Goal: Navigation & Orientation: Find specific page/section

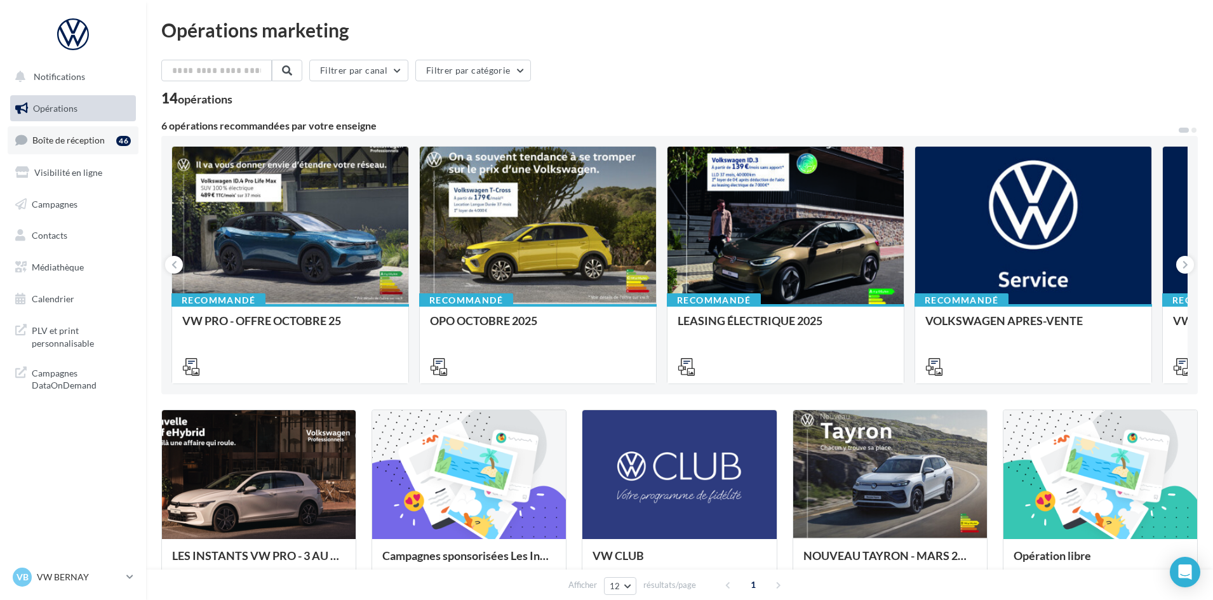
click at [63, 131] on link "Boîte de réception 46" at bounding box center [73, 139] width 131 height 27
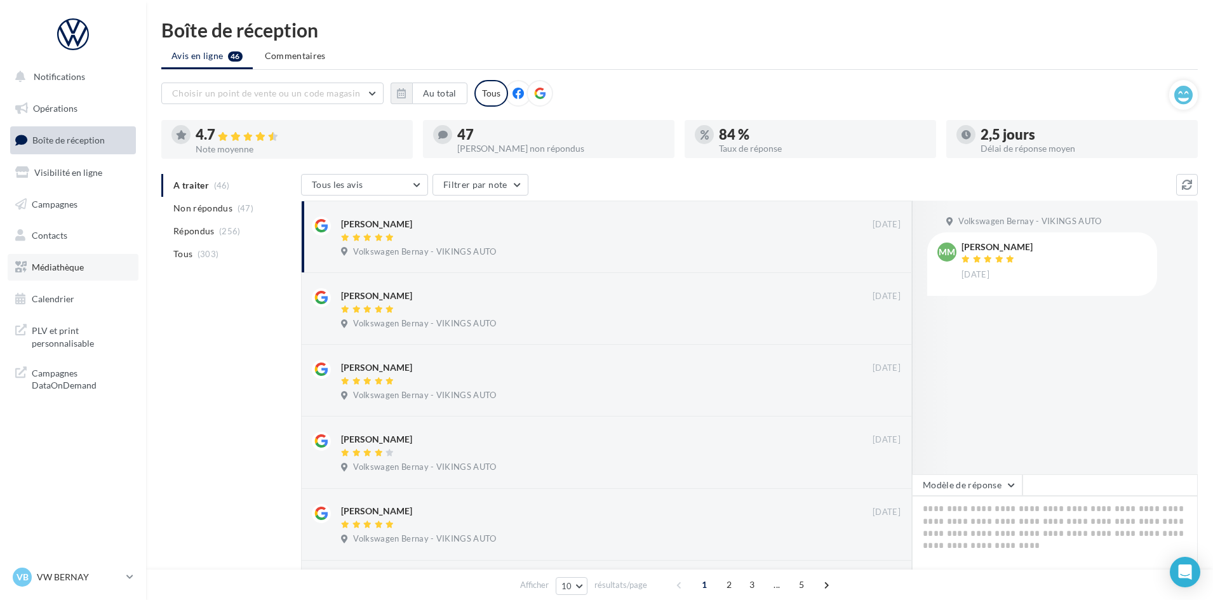
click at [68, 275] on link "Médiathèque" at bounding box center [73, 267] width 131 height 27
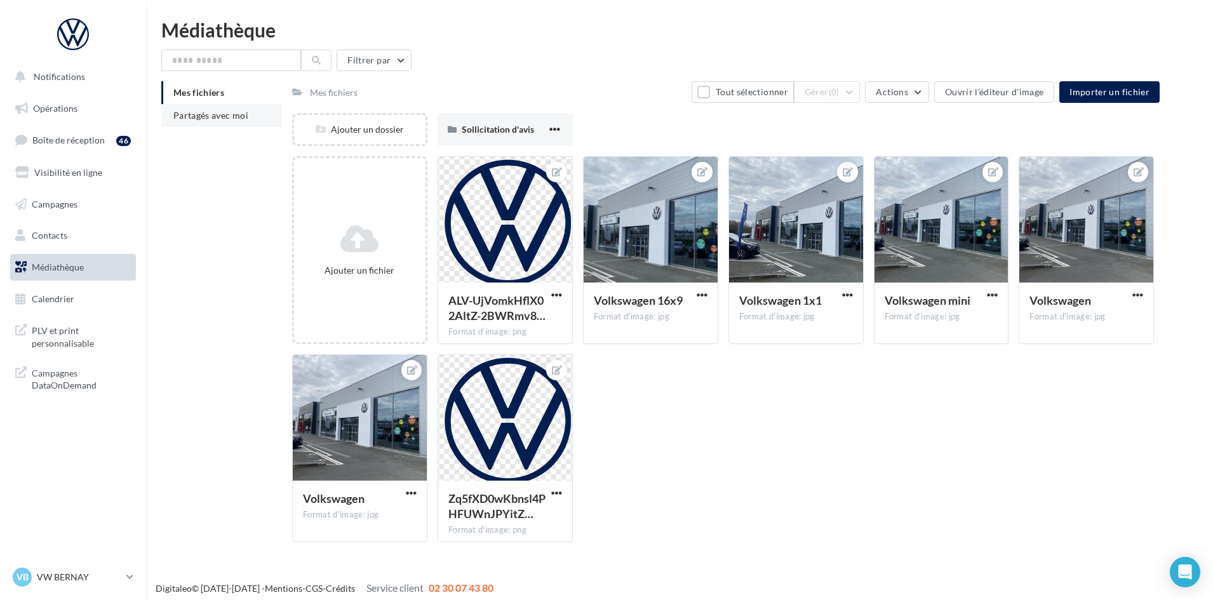
click at [206, 112] on span "Partagés avec moi" at bounding box center [210, 115] width 75 height 11
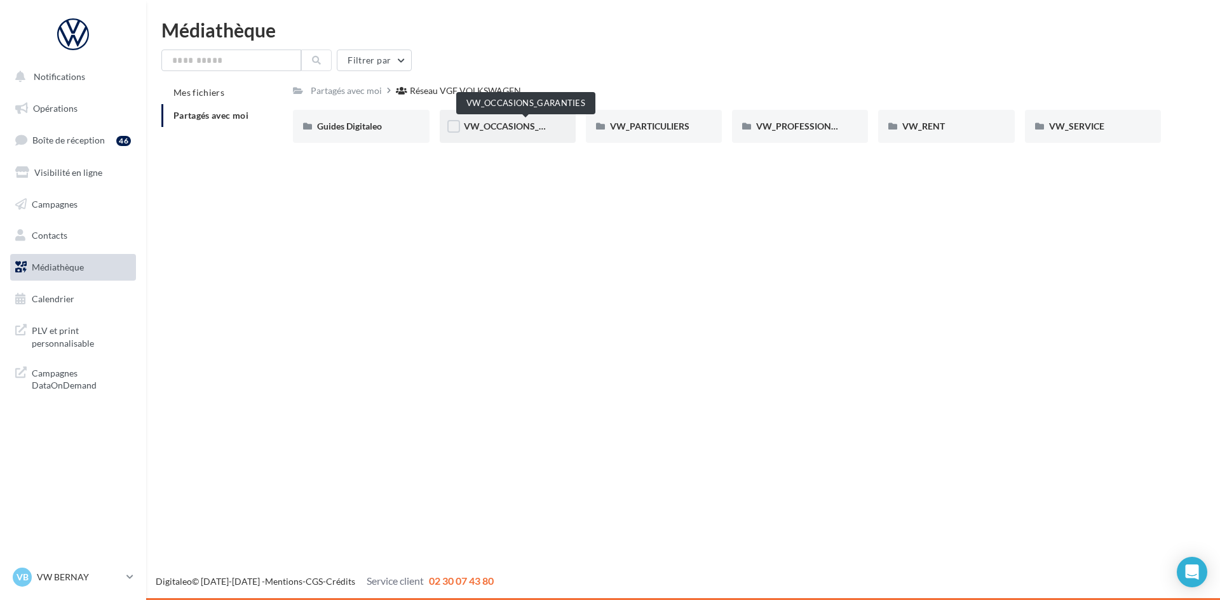
click at [523, 123] on span "VW_OCCASIONS_GARANTIES" at bounding box center [526, 126] width 124 height 11
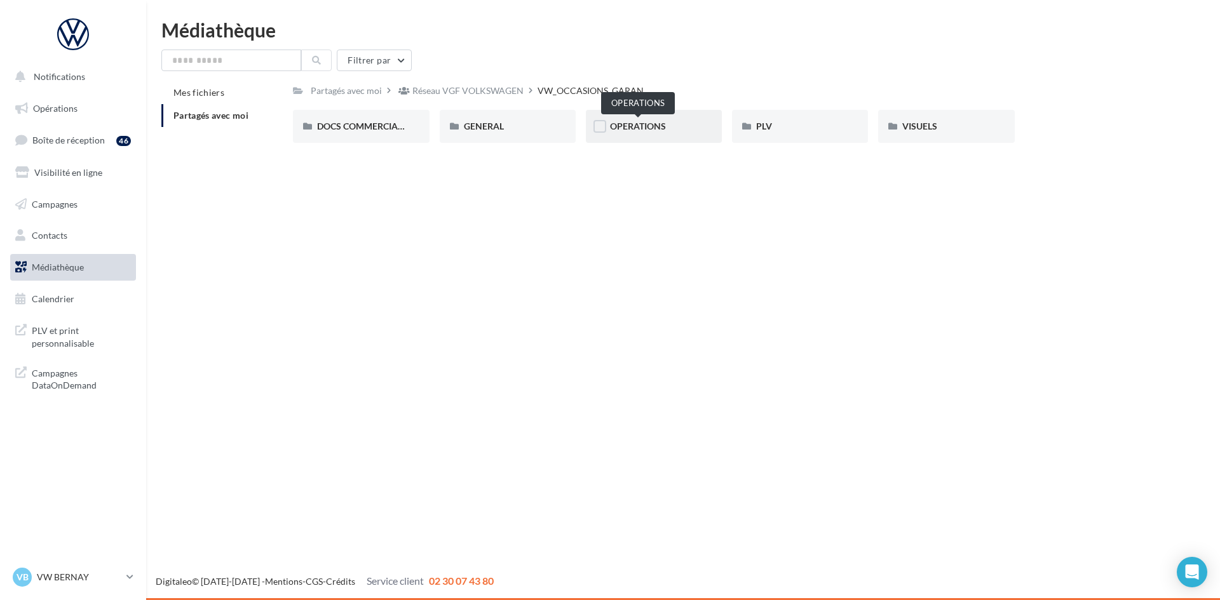
click at [646, 126] on span "OPERATIONS" at bounding box center [638, 126] width 56 height 11
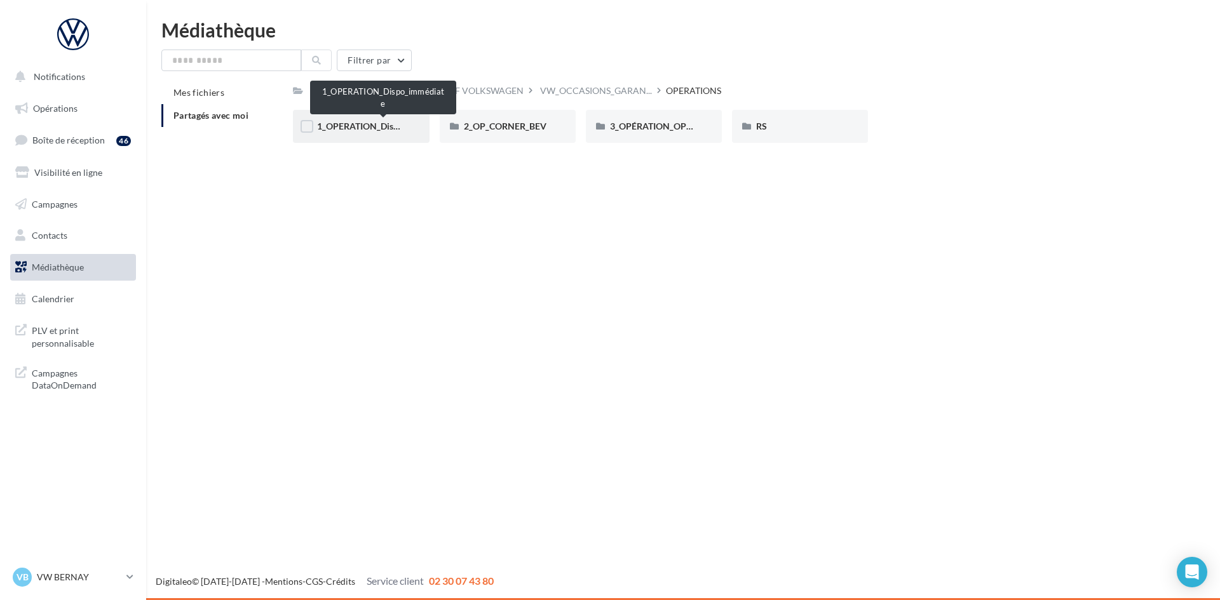
click at [368, 126] on span "1_OPERATION_Dispo_immédiate" at bounding box center [383, 126] width 132 height 11
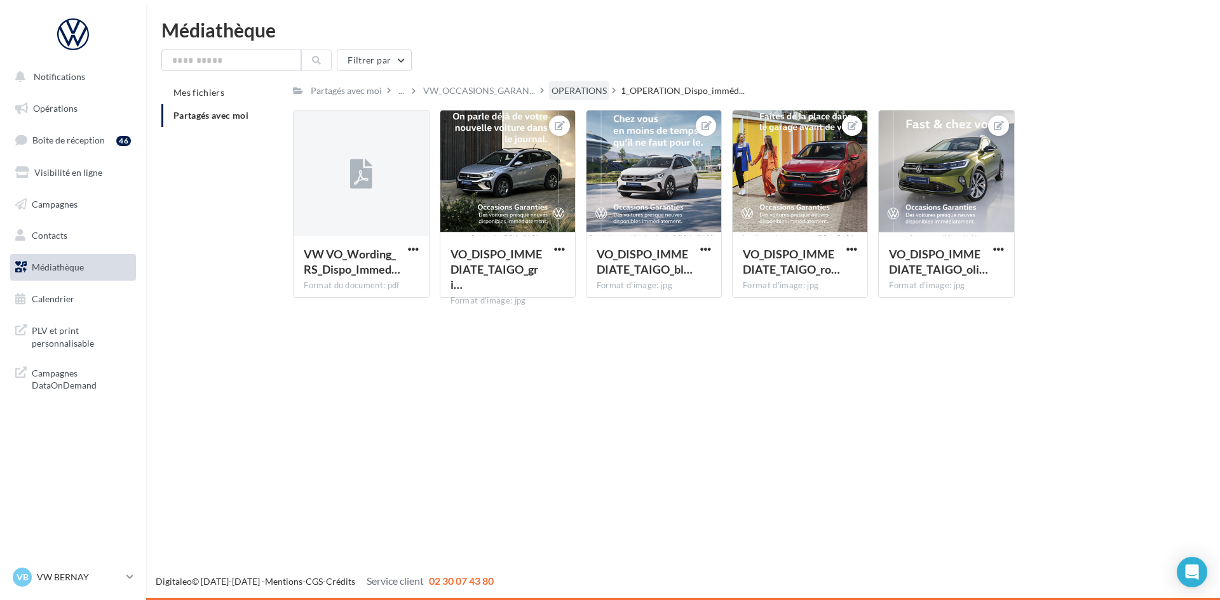
click at [581, 84] on div "OPERATIONS" at bounding box center [578, 90] width 55 height 13
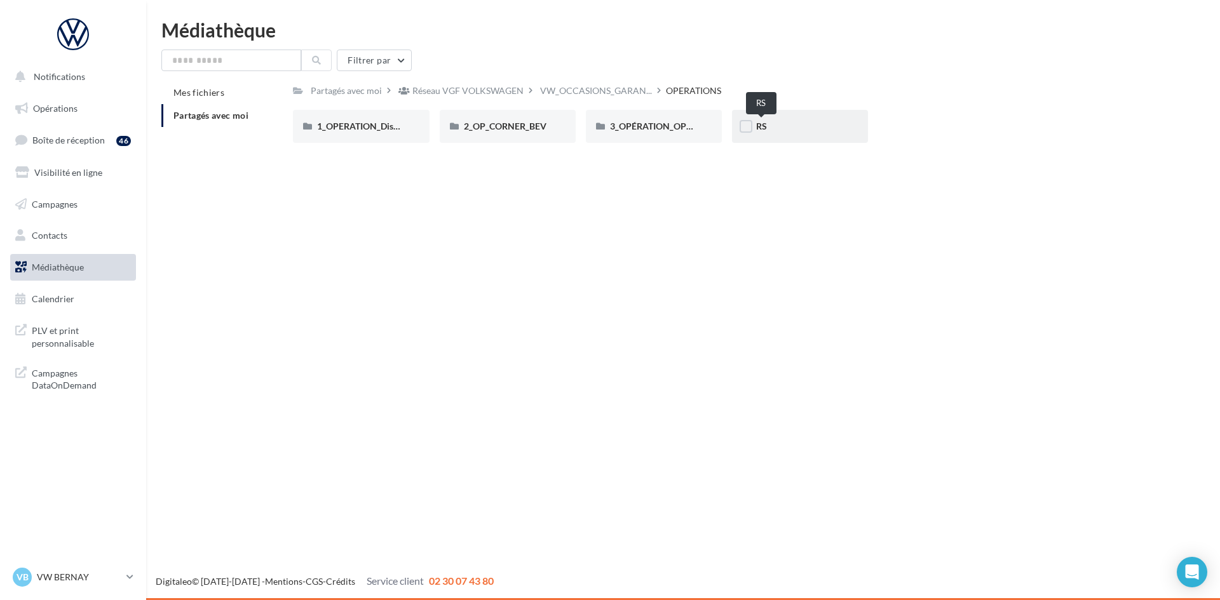
click at [765, 130] on span "RS" at bounding box center [761, 126] width 11 height 11
